Goal: Navigation & Orientation: Go to known website

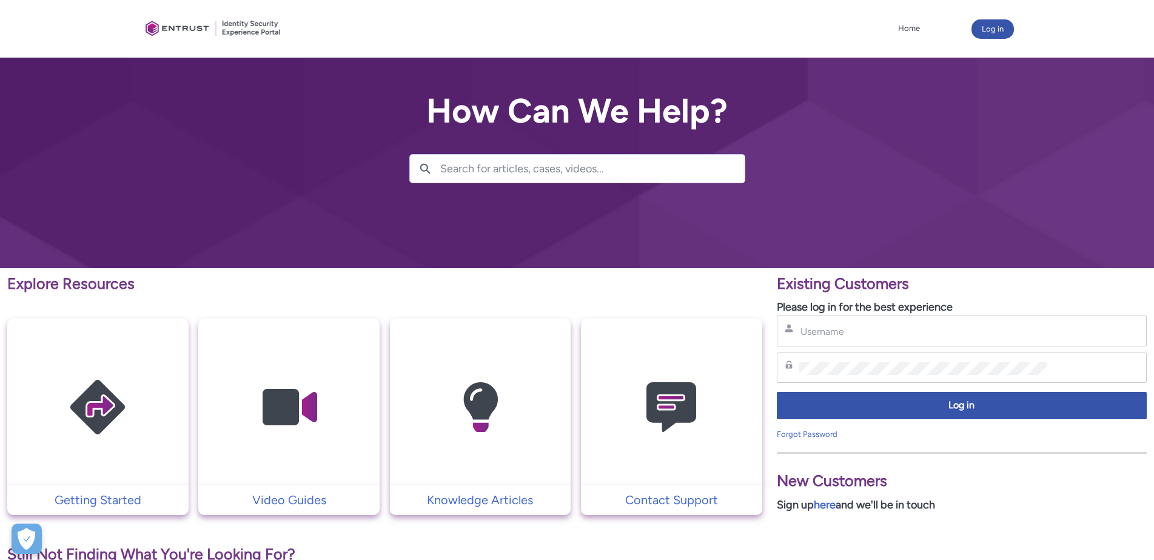
click at [877, 341] on div "Username" at bounding box center [962, 330] width 370 height 31
click at [869, 330] on input "Username" at bounding box center [923, 331] width 248 height 13
click at [112, 406] on img at bounding box center [97, 407] width 115 height 130
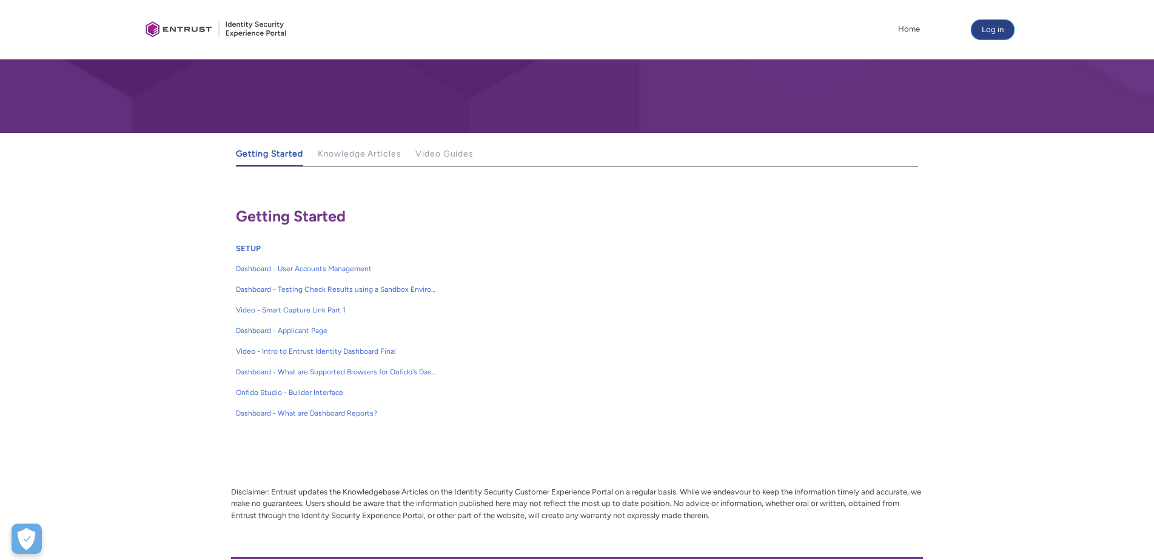
click at [1004, 32] on button "Log in" at bounding box center [993, 29] width 42 height 19
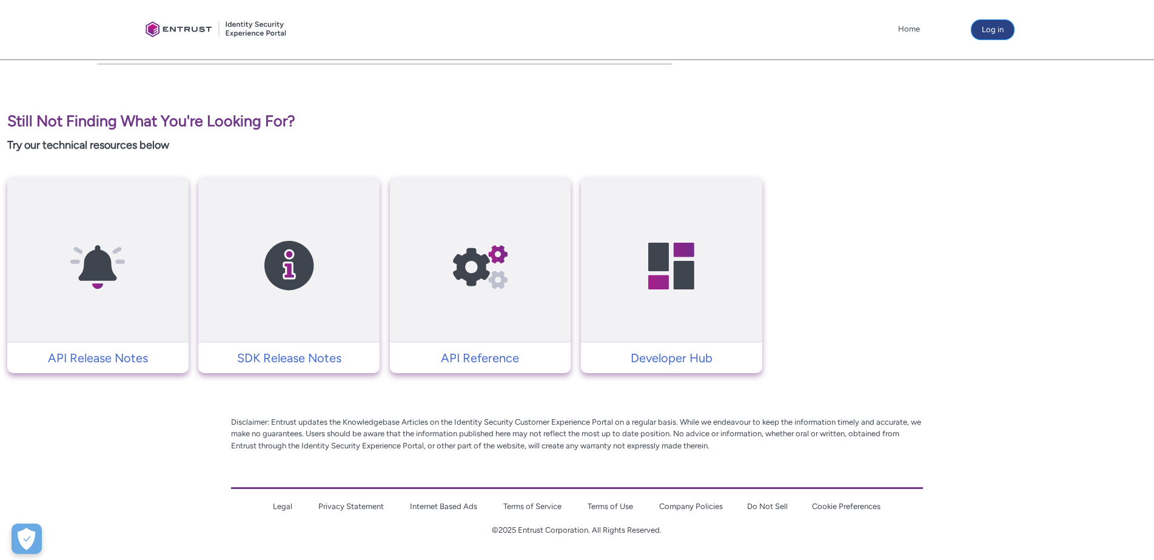
click at [995, 30] on button "Log in" at bounding box center [993, 29] width 42 height 19
